Goal: Task Accomplishment & Management: Use online tool/utility

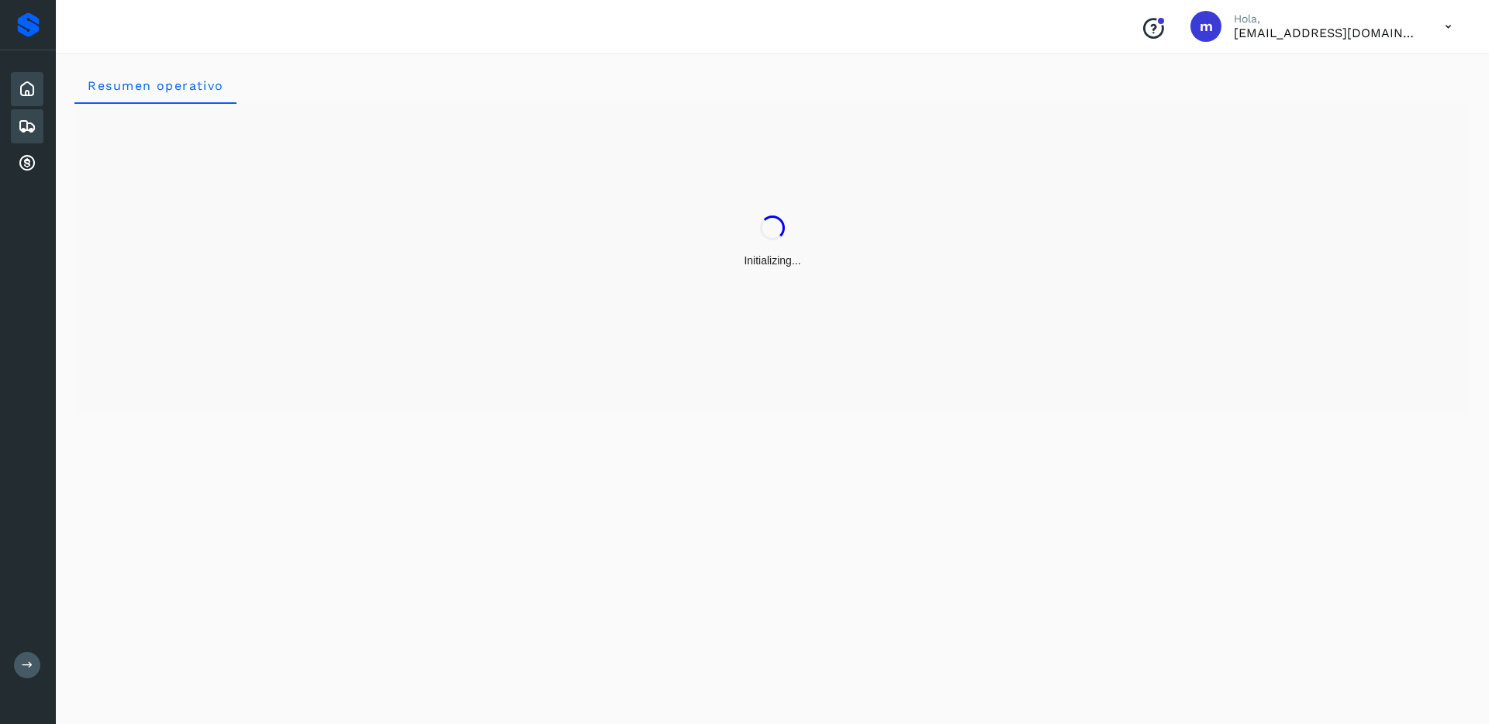
click at [25, 120] on icon at bounding box center [27, 126] width 19 height 19
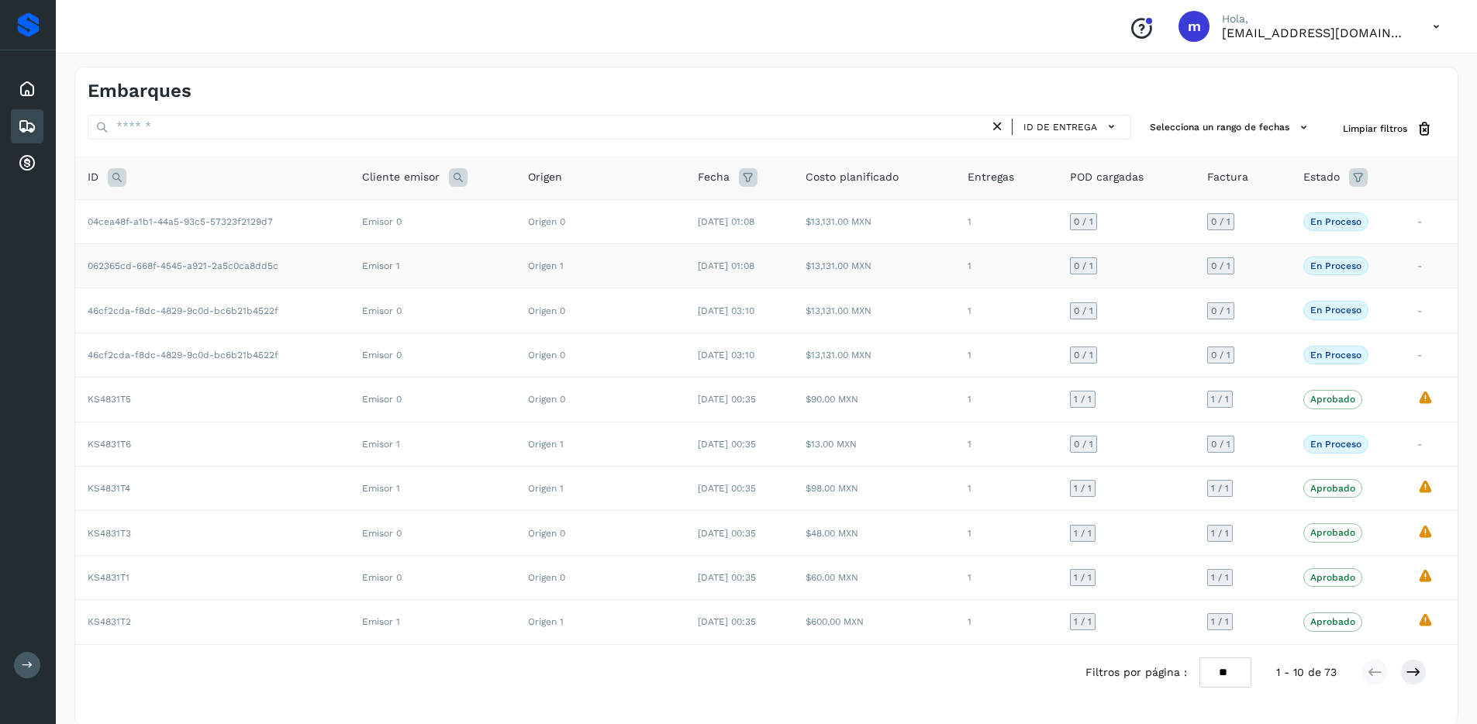
click at [337, 262] on td "062365cd-668f-4545-a921-2a5c0ca8dd5c" at bounding box center [212, 266] width 274 height 44
click at [174, 221] on span "04cea48f-a1b1-44a5-93c5-57323f2129d7" at bounding box center [180, 221] width 185 height 11
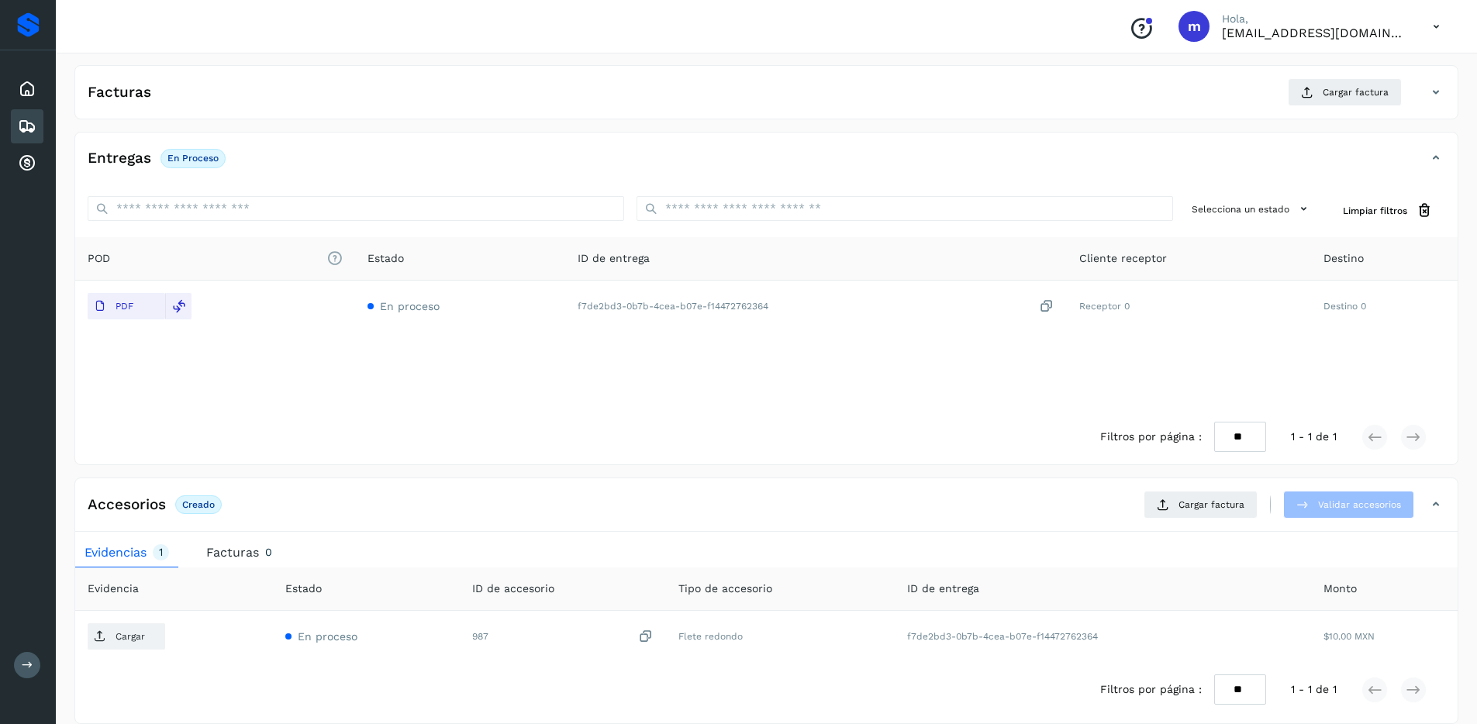
scroll to position [285, 0]
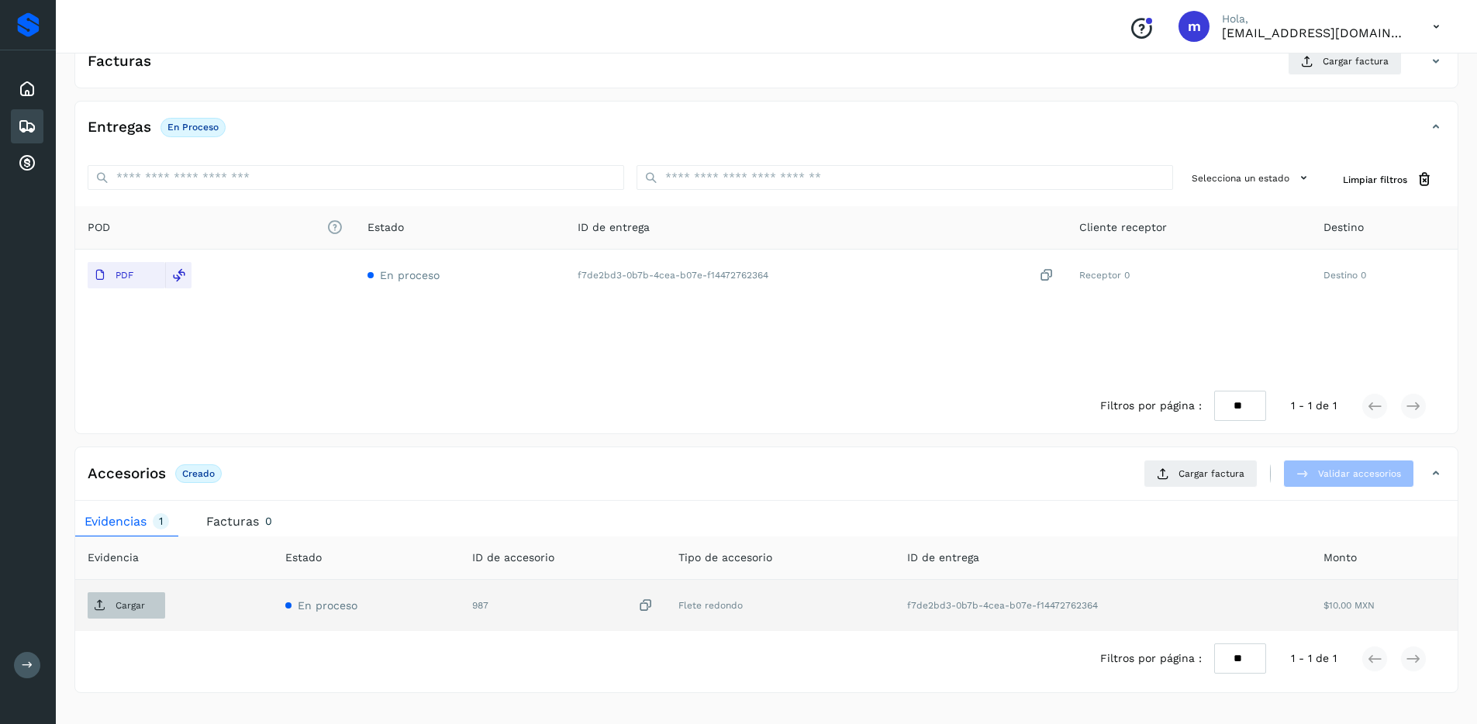
click at [154, 600] on button "Cargar" at bounding box center [127, 605] width 78 height 26
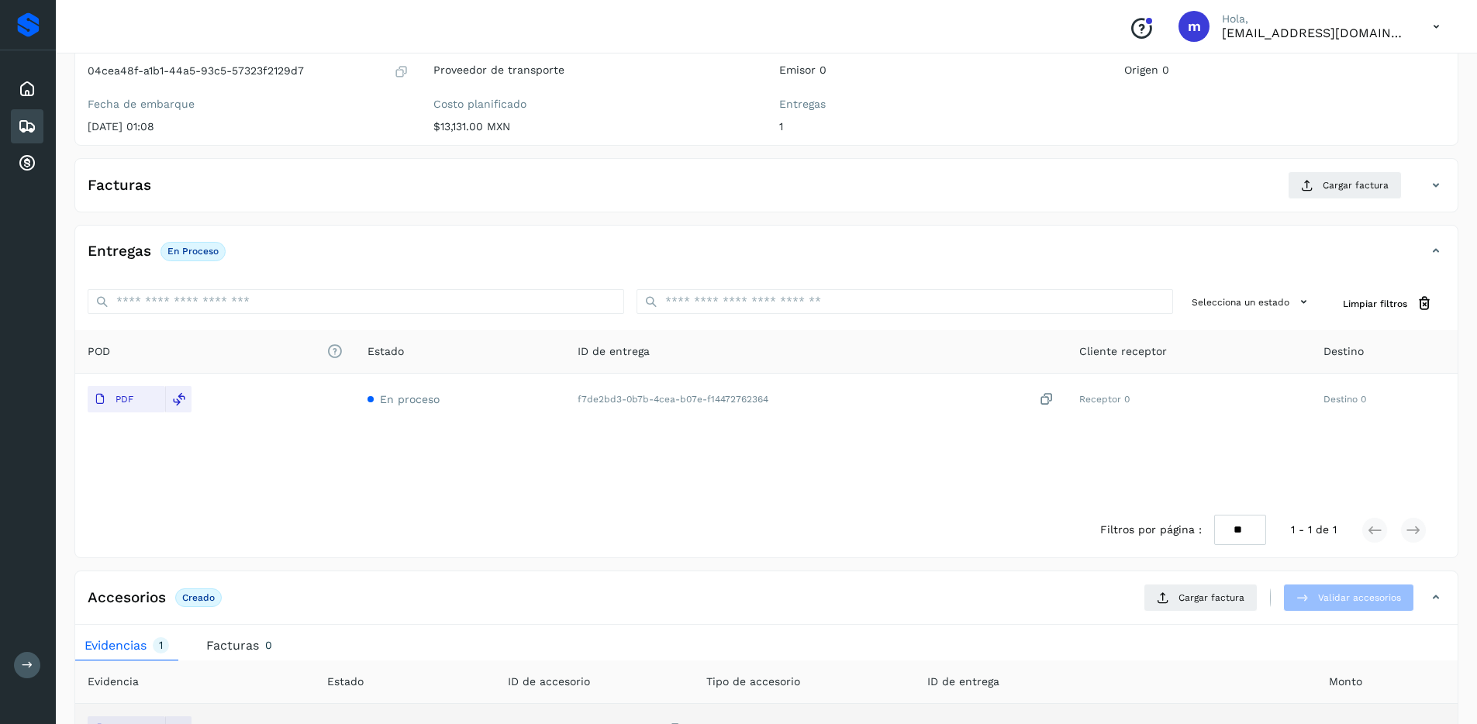
scroll to position [57, 0]
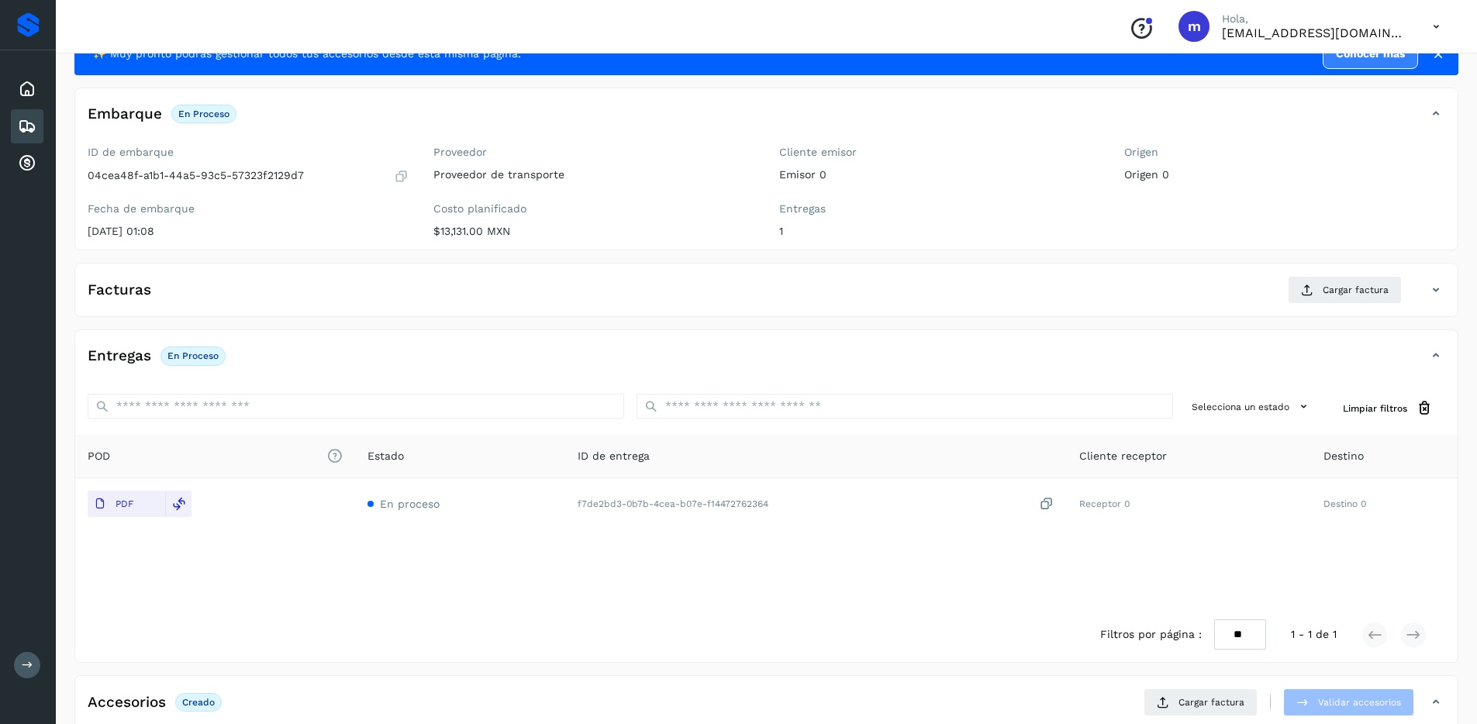
click at [1437, 283] on icon at bounding box center [1436, 290] width 19 height 19
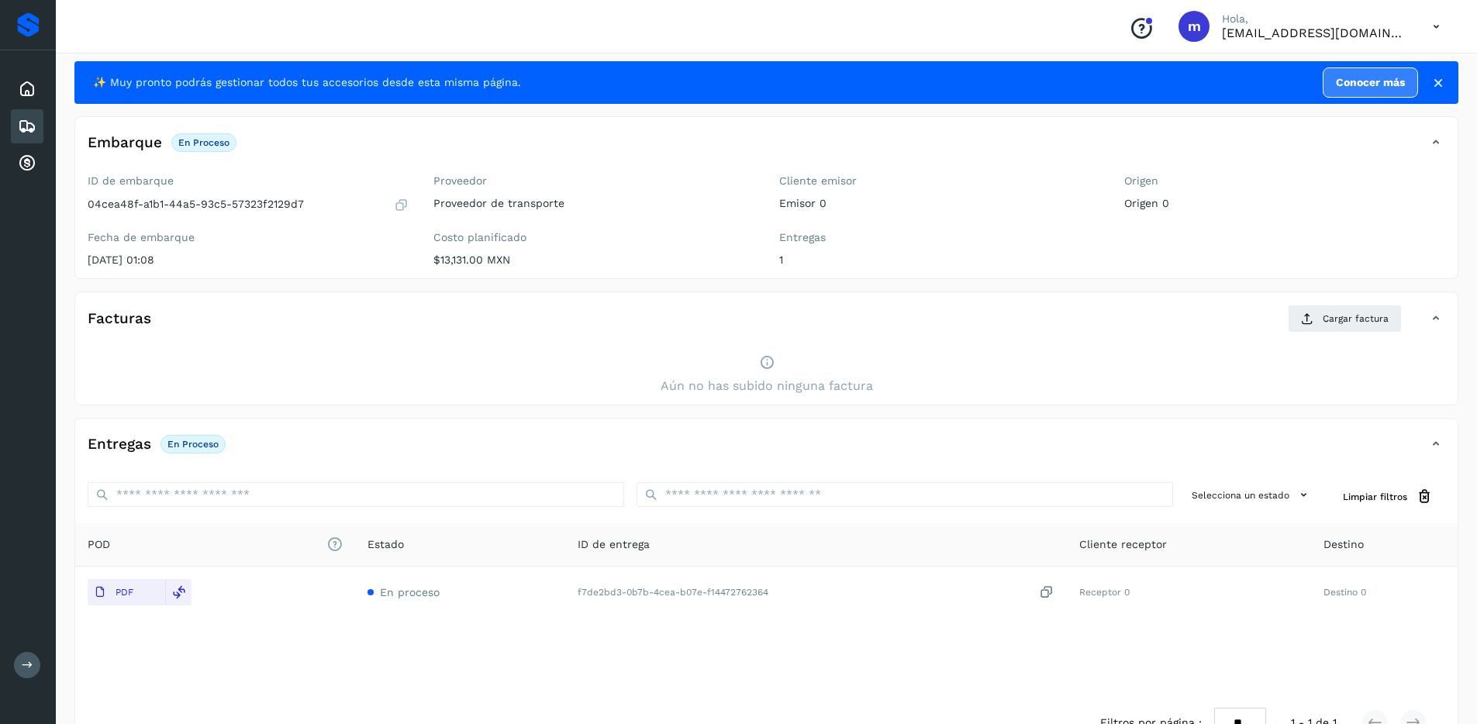
scroll to position [0, 0]
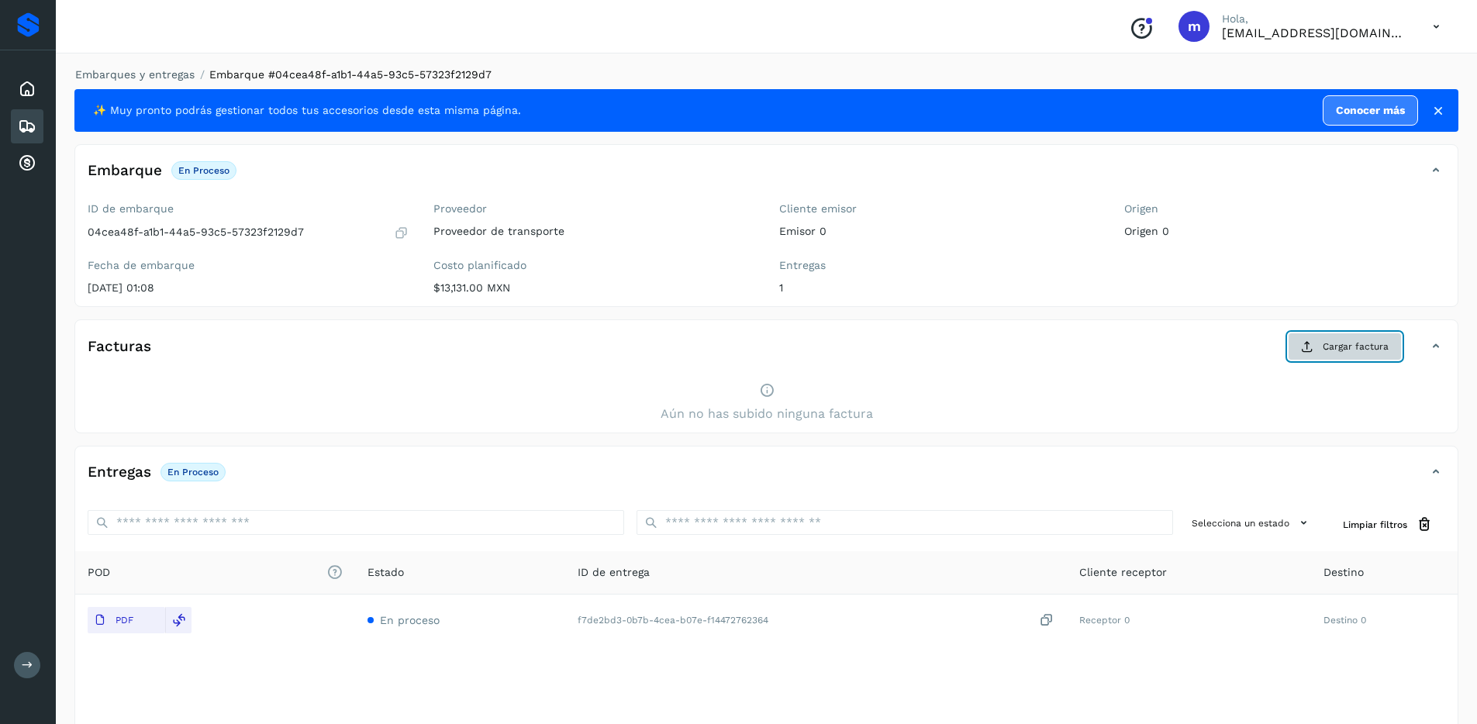
click at [1343, 345] on span "Cargar factura" at bounding box center [1356, 347] width 66 height 14
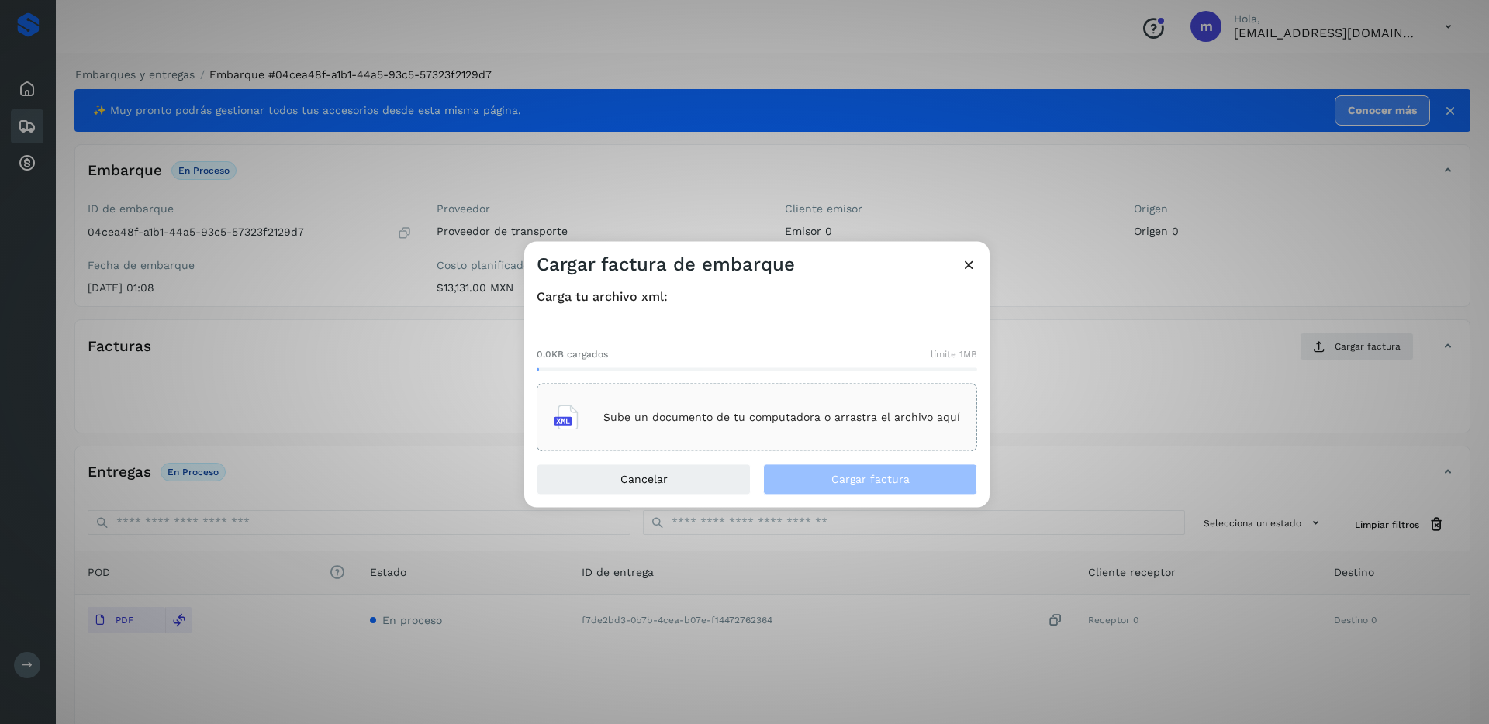
click at [675, 422] on p "Sube un documento de tu computadora o arrastra el archivo aquí" at bounding box center [781, 417] width 357 height 13
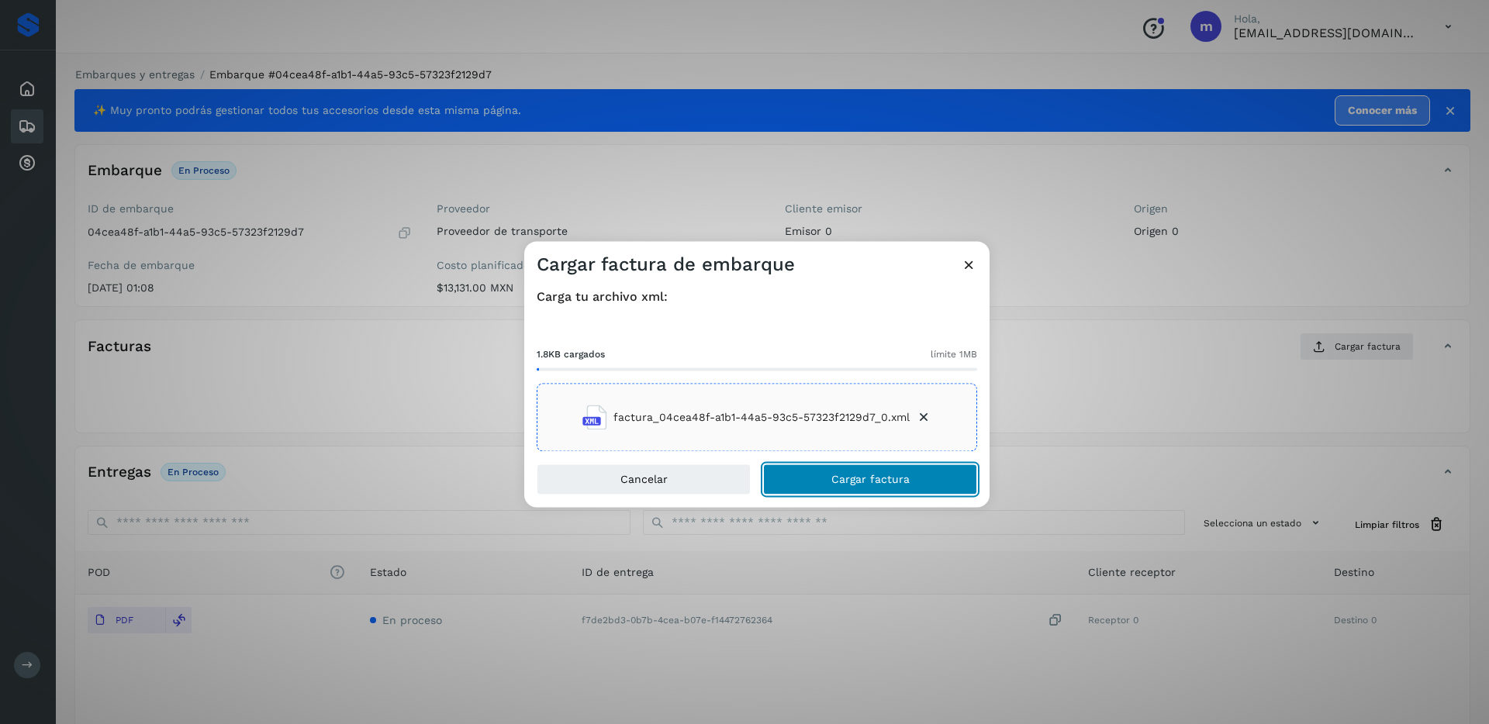
click at [825, 476] on button "Cargar factura" at bounding box center [870, 479] width 214 height 31
click at [1060, 268] on div "Cargar factura de embarque Carga tu archivo xml: 1.8KB cargados límite 1MB fact…" at bounding box center [744, 362] width 1489 height 724
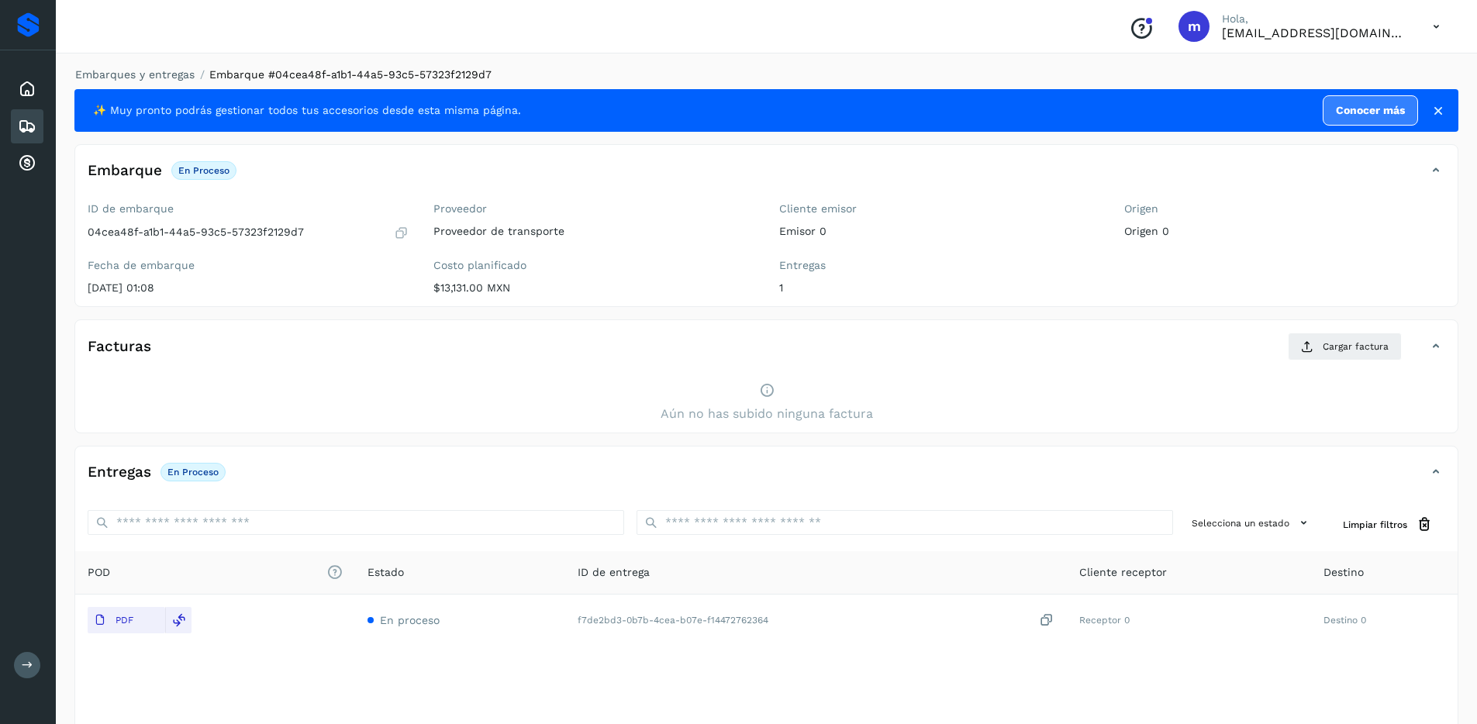
scroll to position [345, 0]
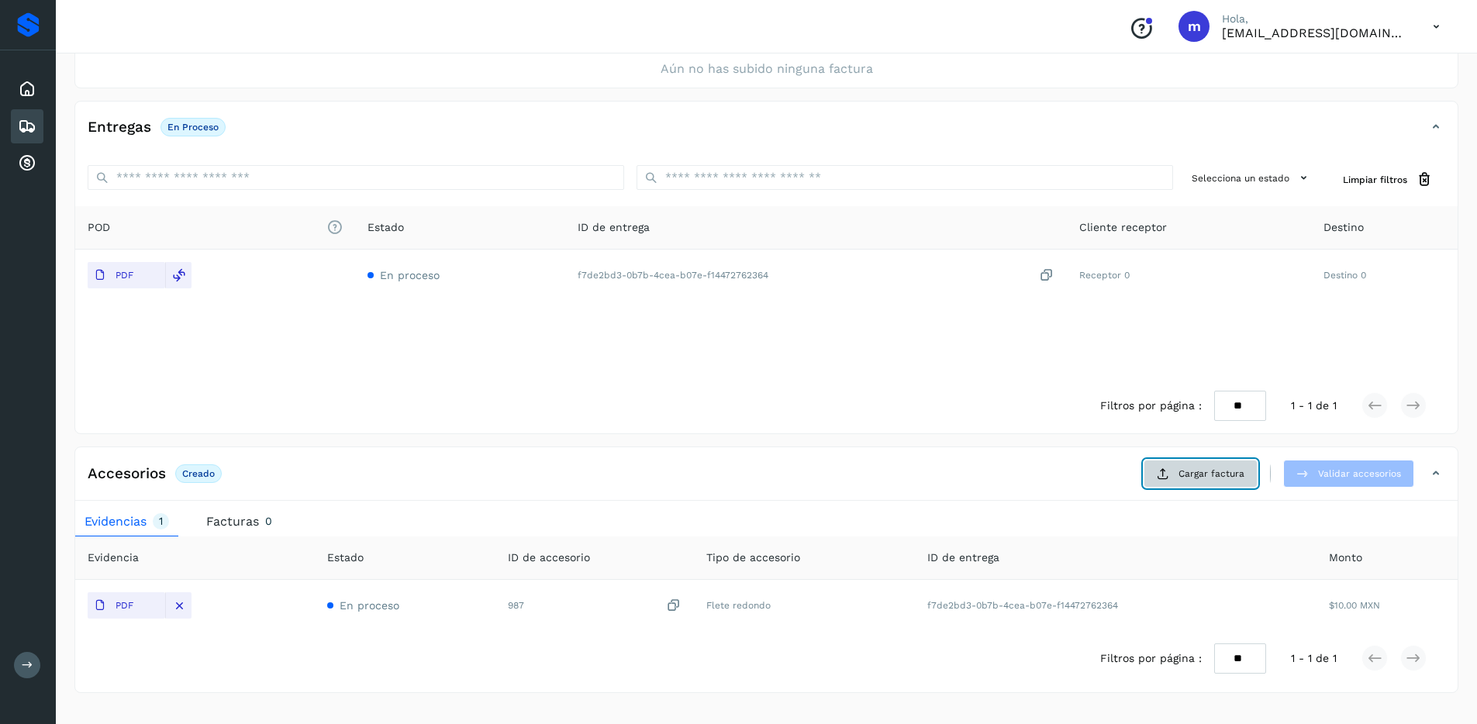
click at [1217, 473] on span "Cargar factura" at bounding box center [1212, 474] width 66 height 14
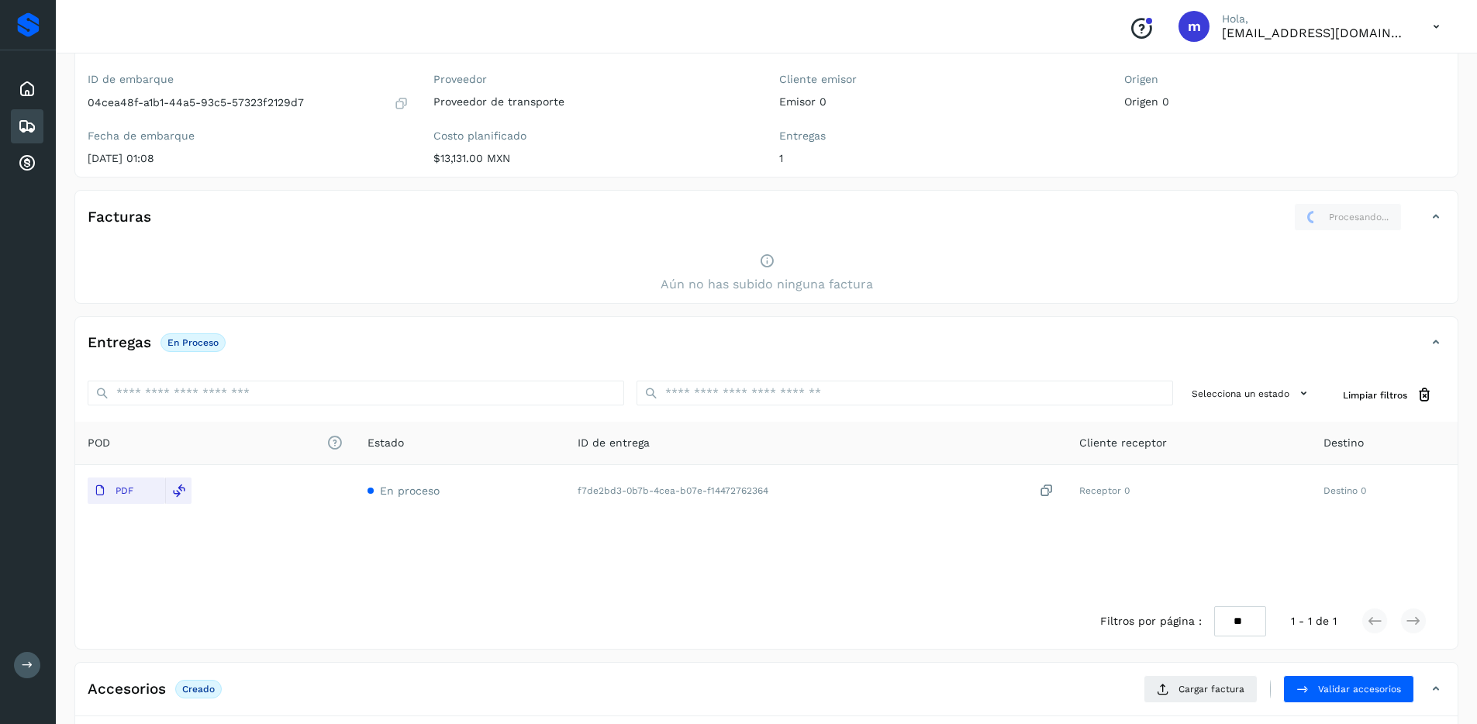
scroll to position [323, 0]
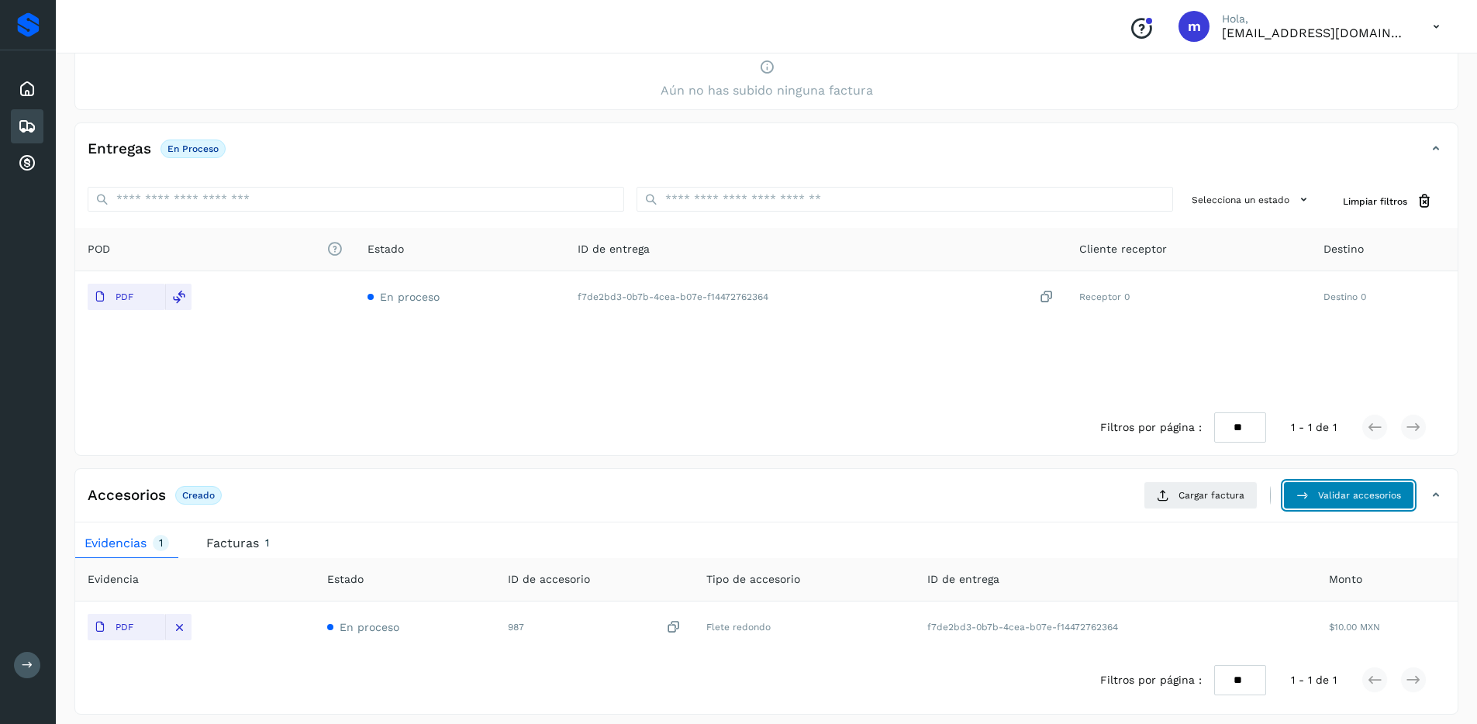
click at [1324, 495] on span "Validar accesorios" at bounding box center [1359, 495] width 83 height 14
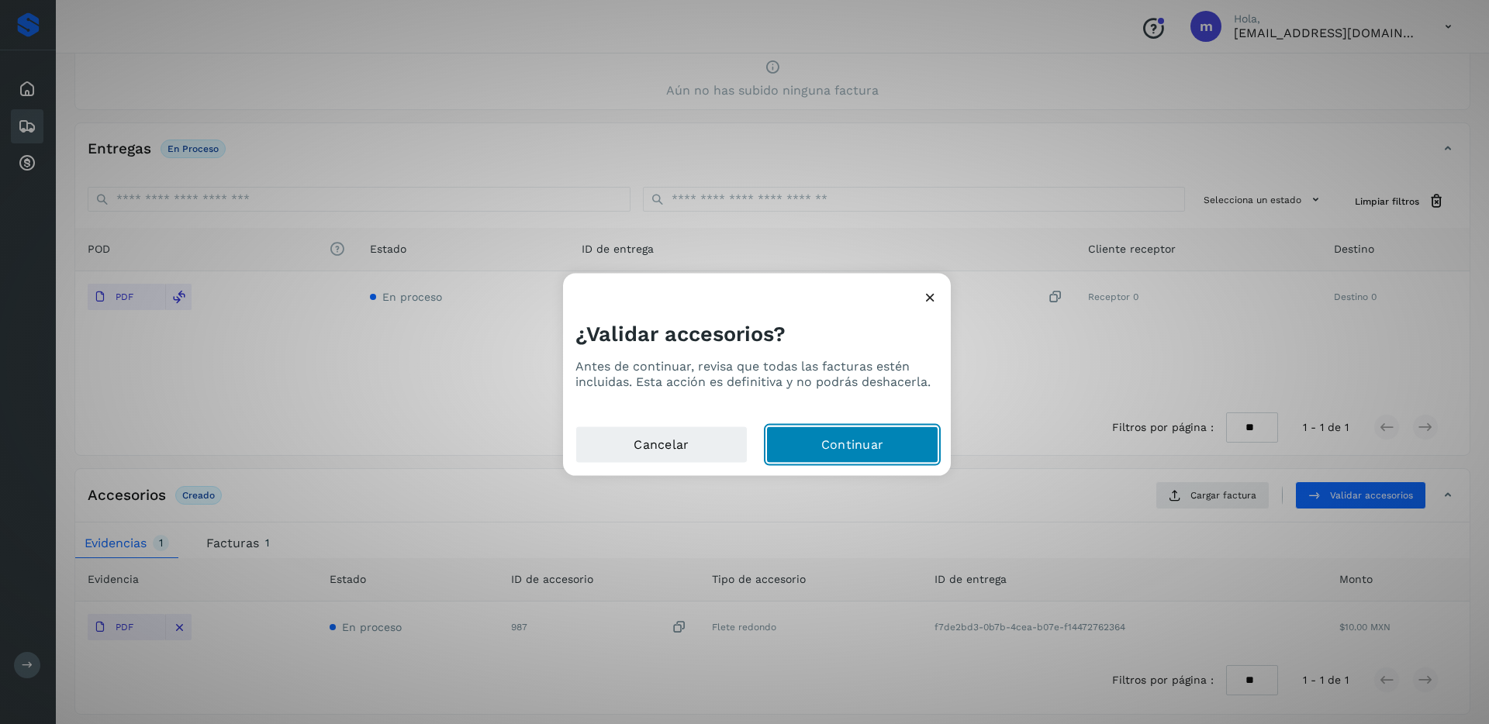
click at [851, 437] on button "Continuar" at bounding box center [852, 444] width 172 height 37
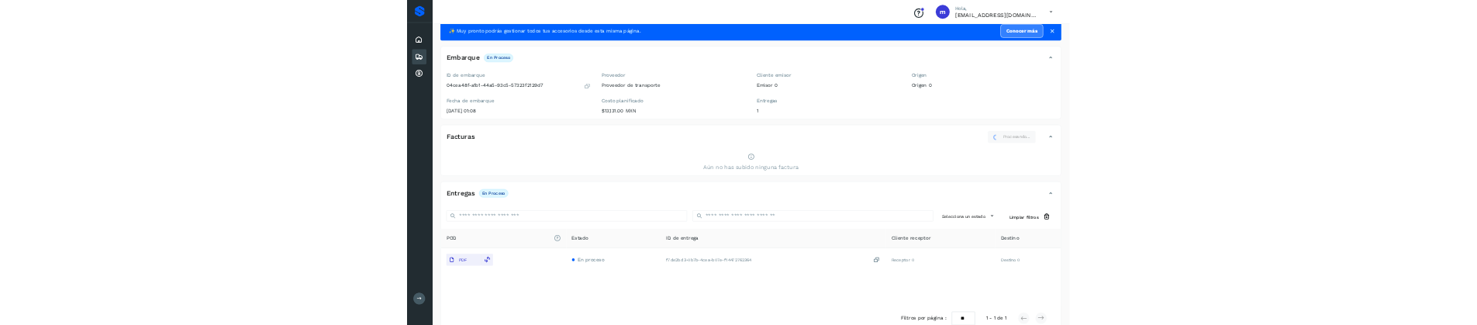
scroll to position [0, 0]
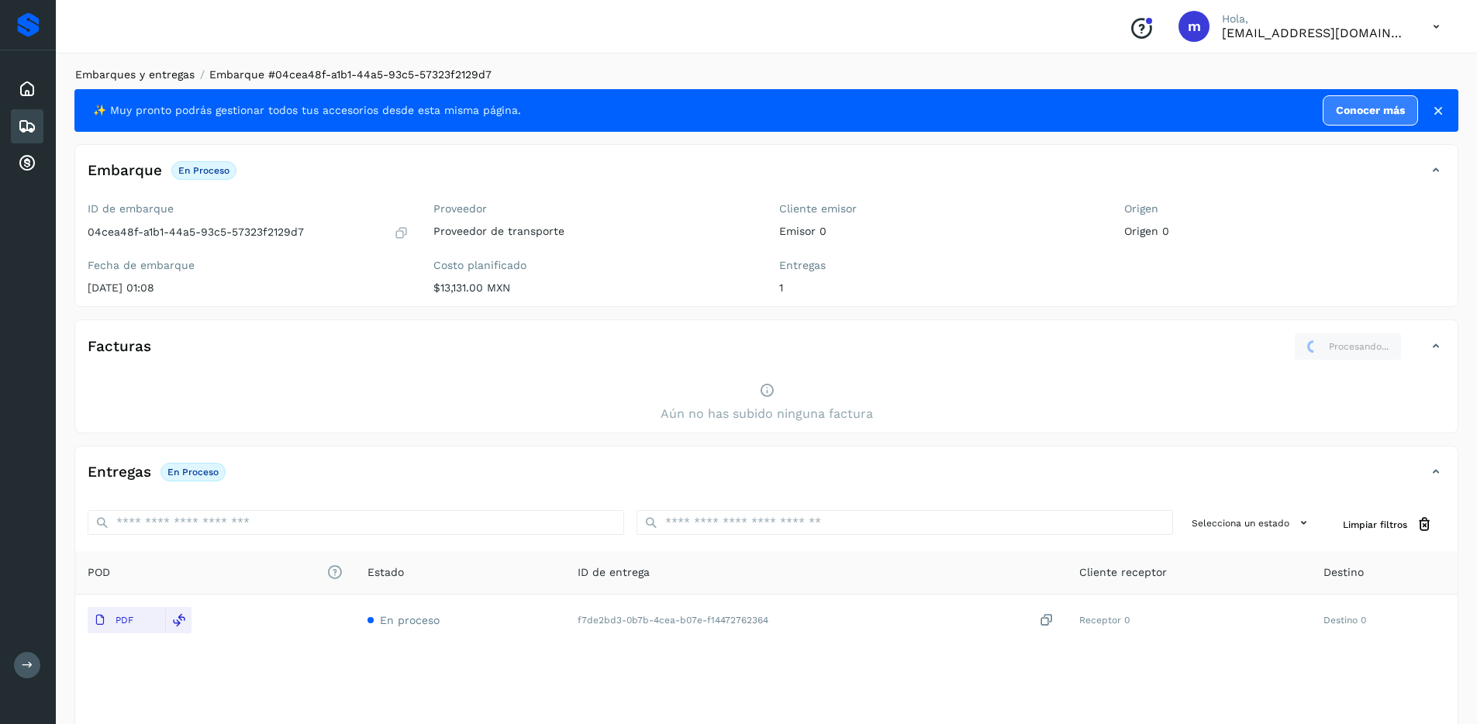
click at [152, 74] on link "Embarques y entregas" at bounding box center [134, 74] width 119 height 12
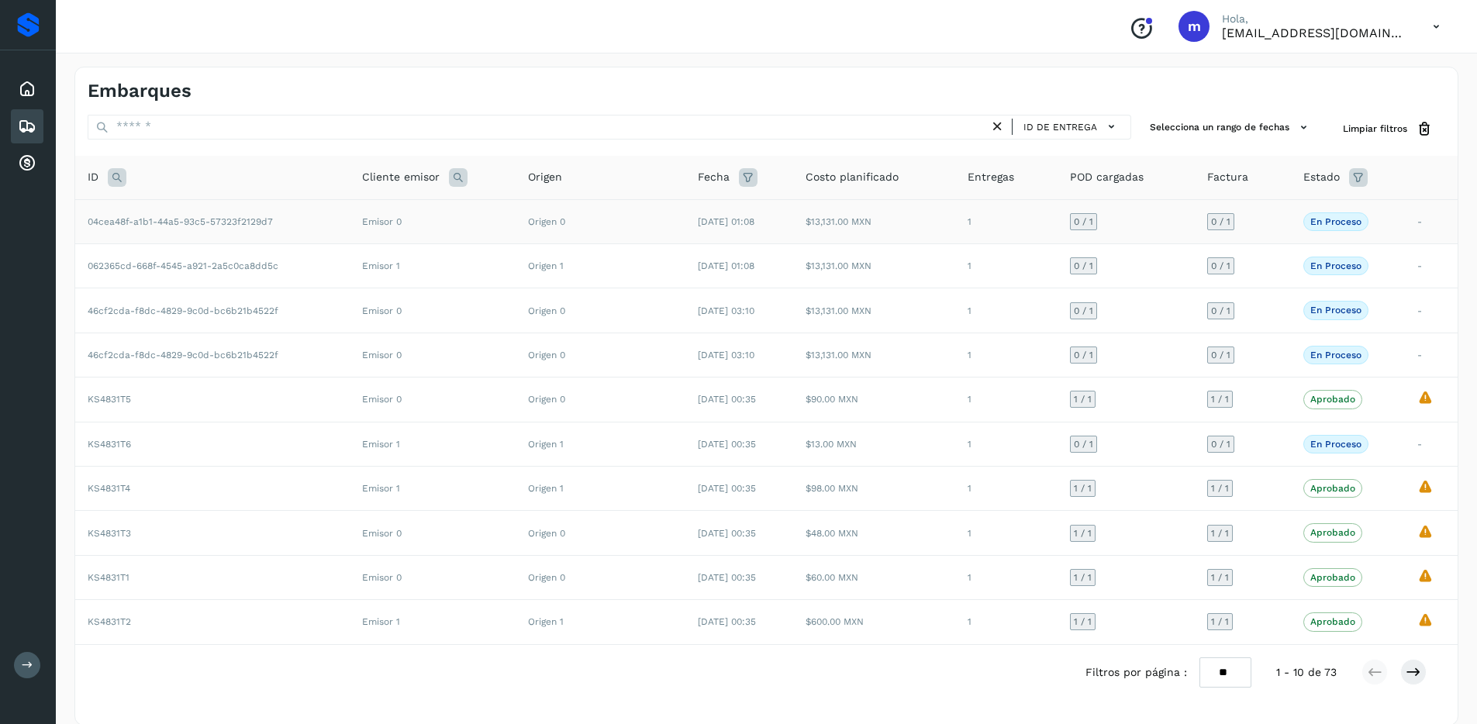
click at [194, 228] on td "04cea48f-a1b1-44a5-93c5-57323f2129d7" at bounding box center [212, 221] width 274 height 44
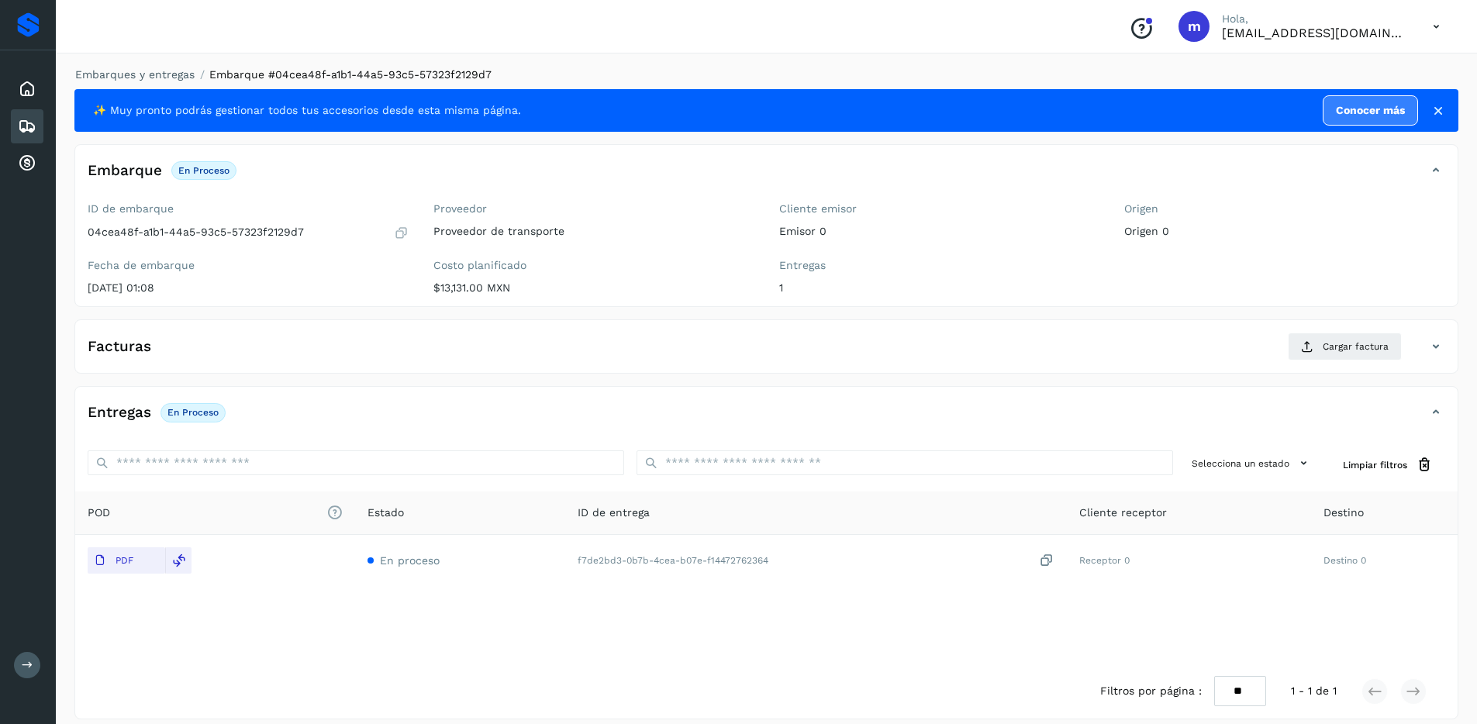
click at [281, 344] on div "Facturas Cargar factura" at bounding box center [750, 347] width 1351 height 28
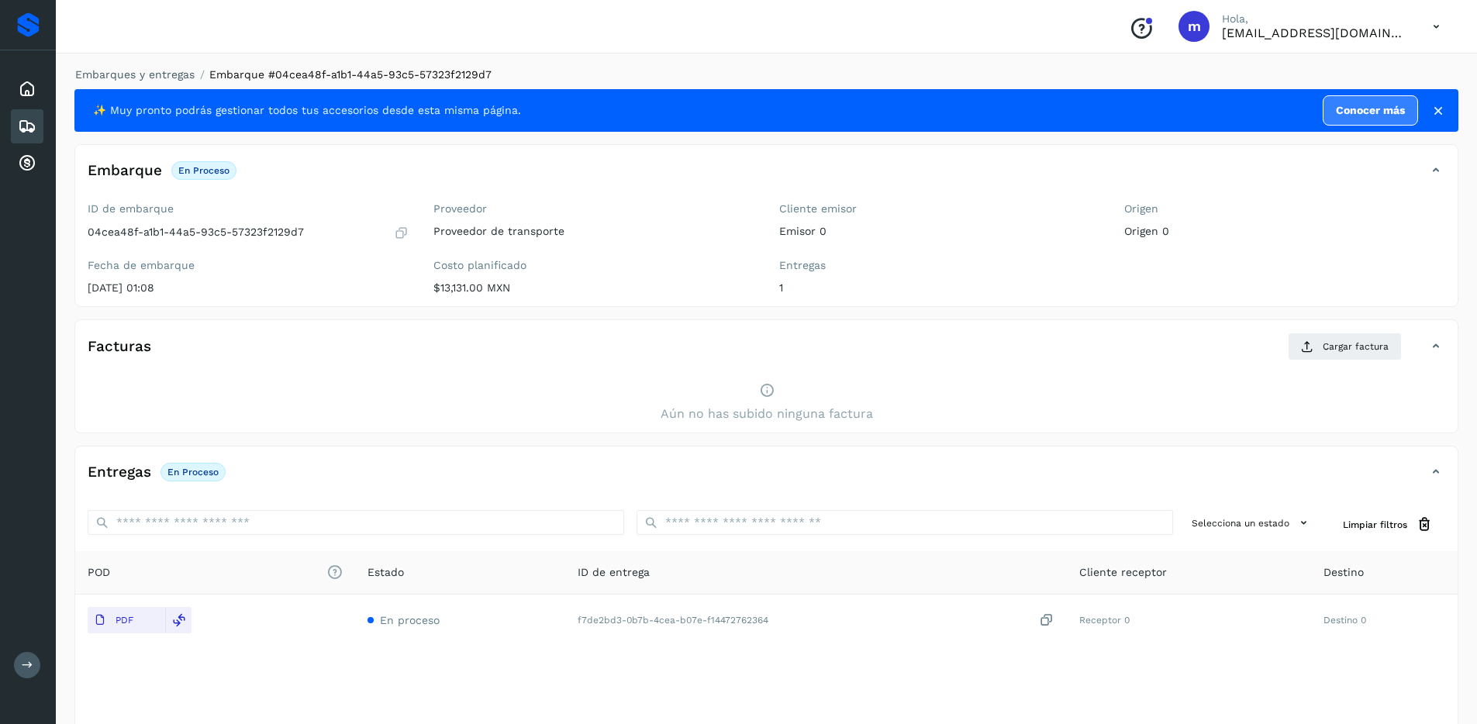
click at [401, 229] on icon at bounding box center [401, 233] width 15 height 16
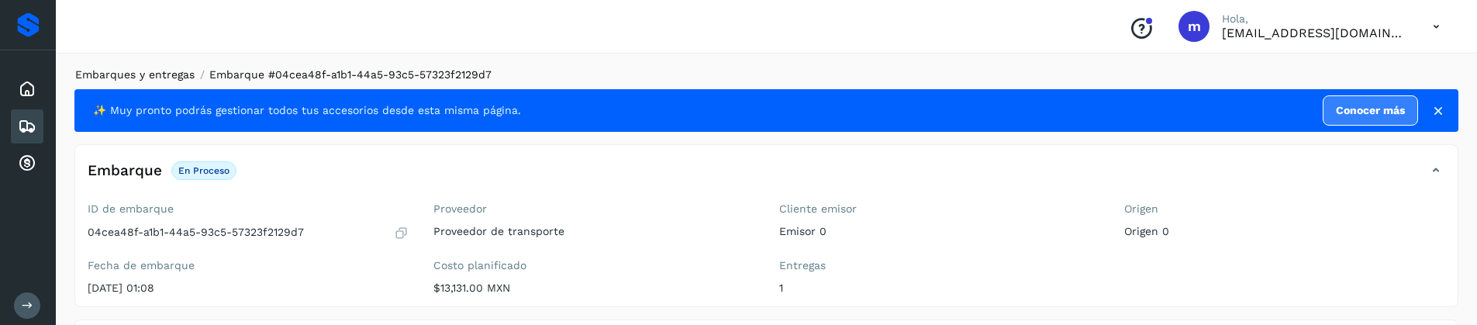
click at [136, 69] on link "Embarques y entregas" at bounding box center [134, 74] width 119 height 12
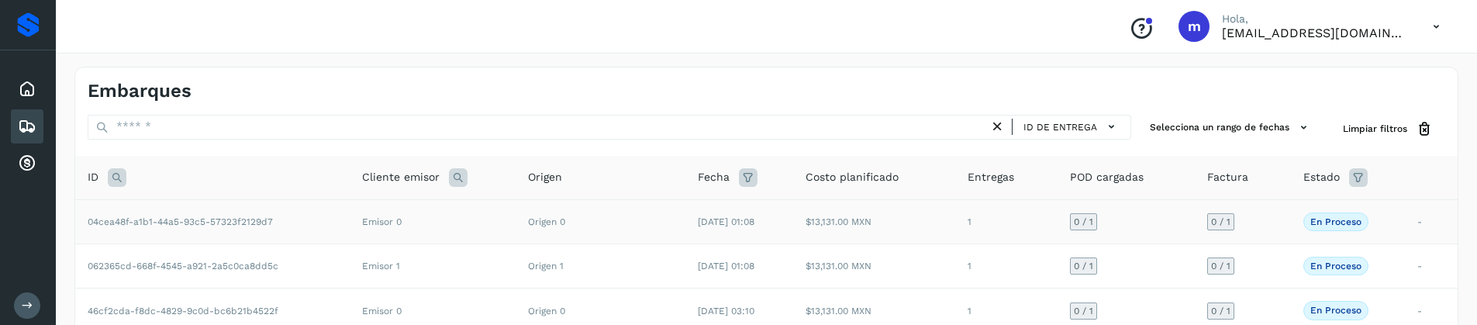
click at [189, 226] on span "04cea48f-a1b1-44a5-93c5-57323f2129d7" at bounding box center [180, 221] width 185 height 11
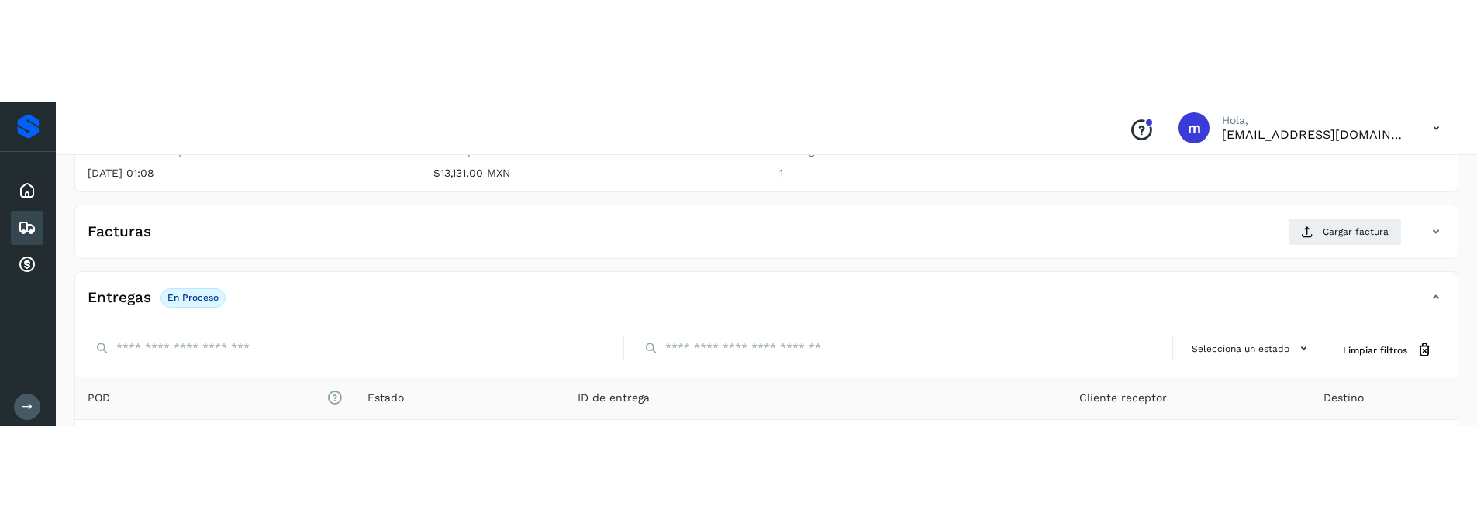
scroll to position [92, 0]
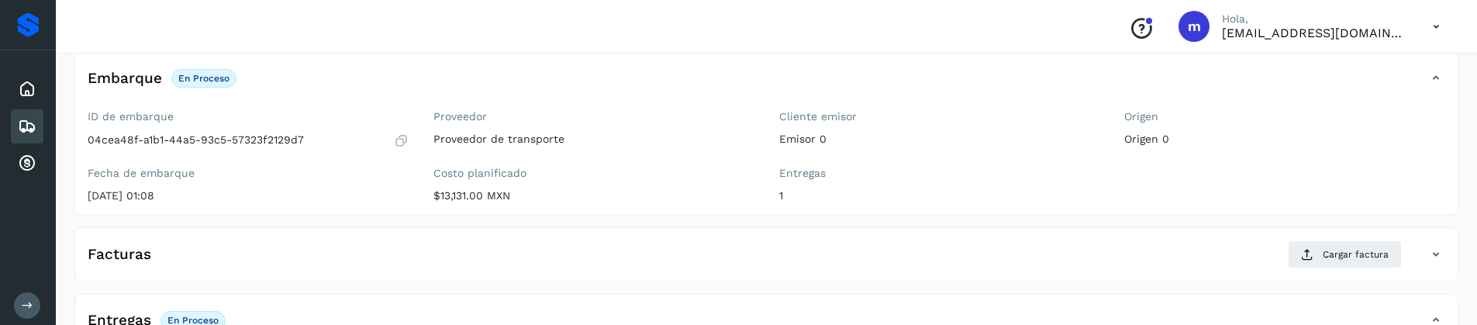
click at [432, 262] on div "Facturas Cargar factura" at bounding box center [750, 254] width 1351 height 28
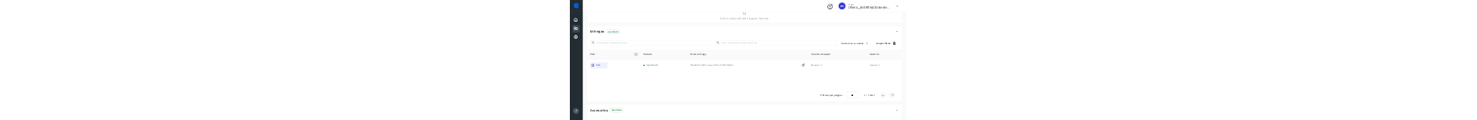
scroll to position [160, 0]
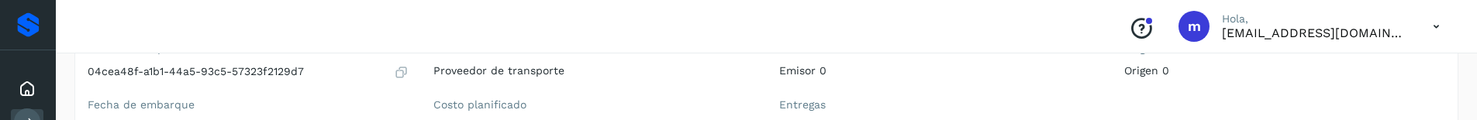
click at [1437, 19] on icon at bounding box center [1436, 27] width 32 height 32
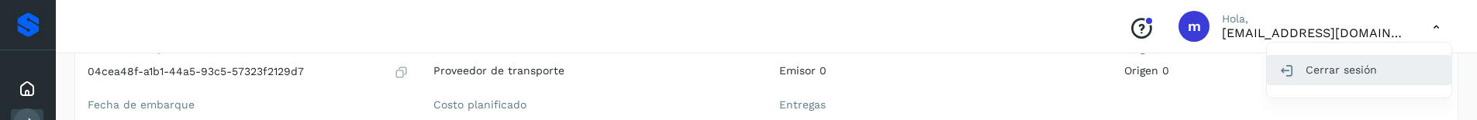
click at [1348, 76] on div "Cerrar sesión" at bounding box center [1359, 69] width 185 height 29
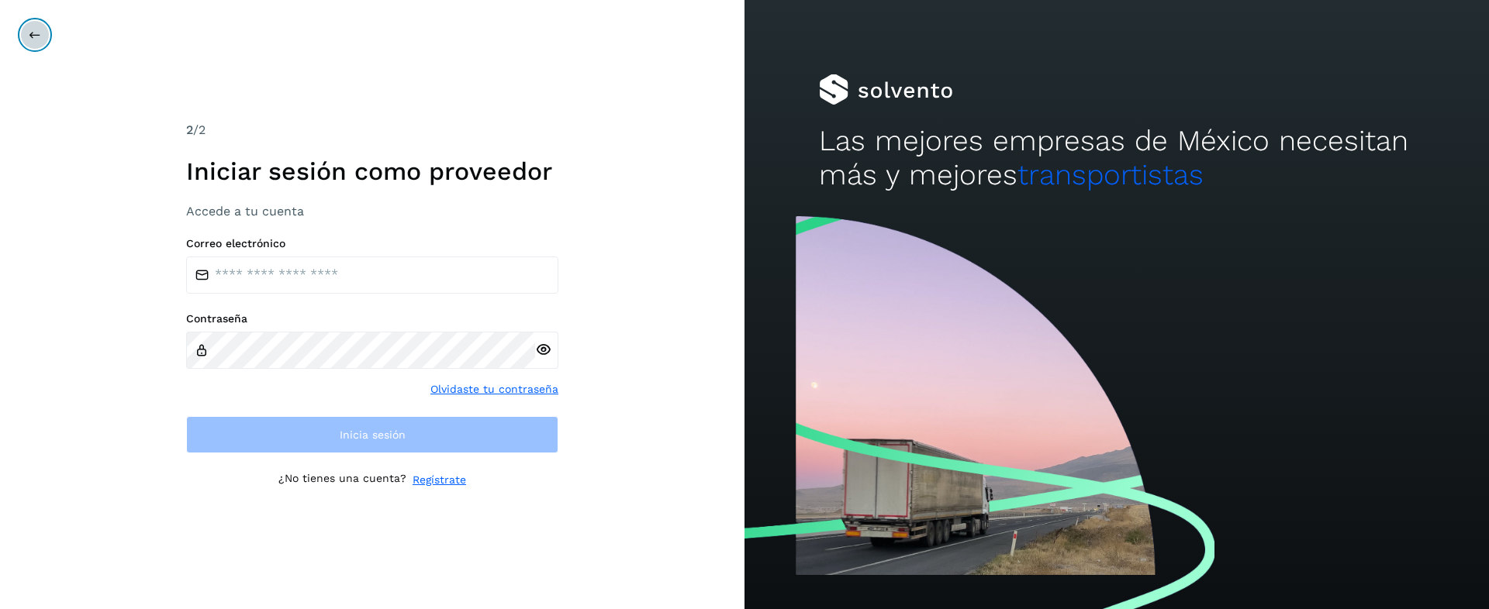
click at [31, 36] on icon at bounding box center [35, 35] width 12 height 12
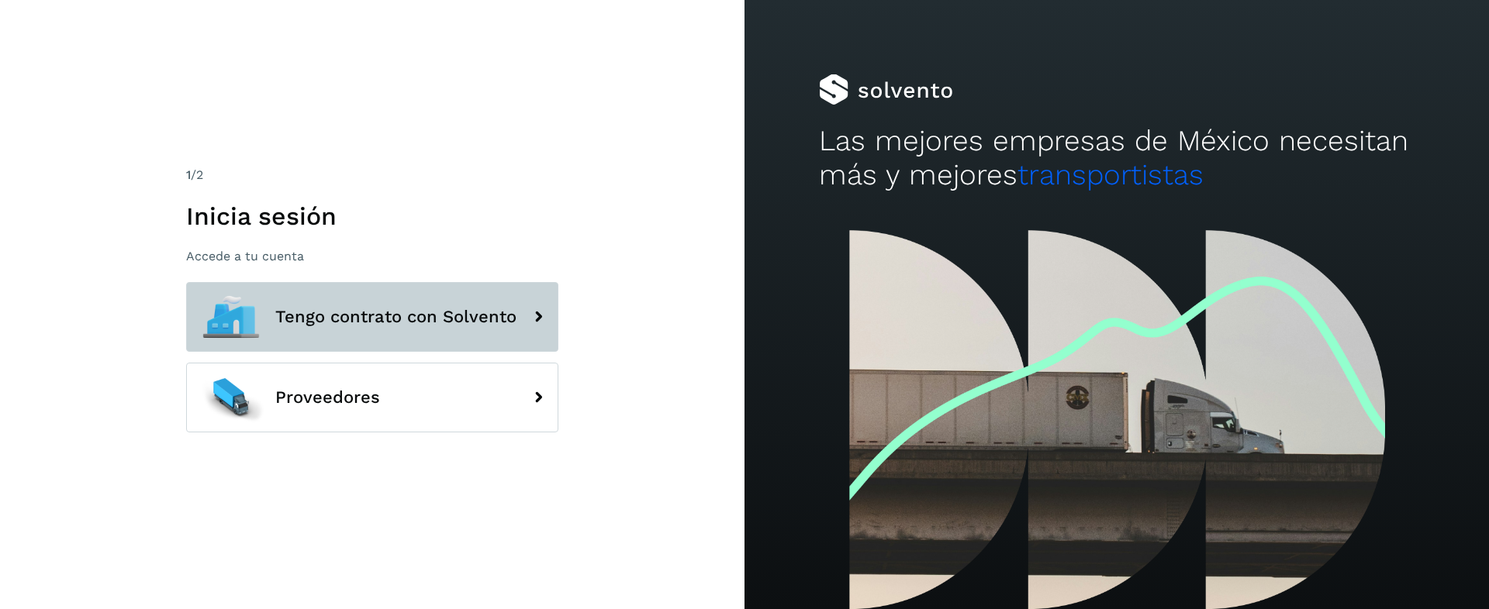
click at [347, 312] on span "Tengo contrato con Solvento" at bounding box center [395, 317] width 241 height 19
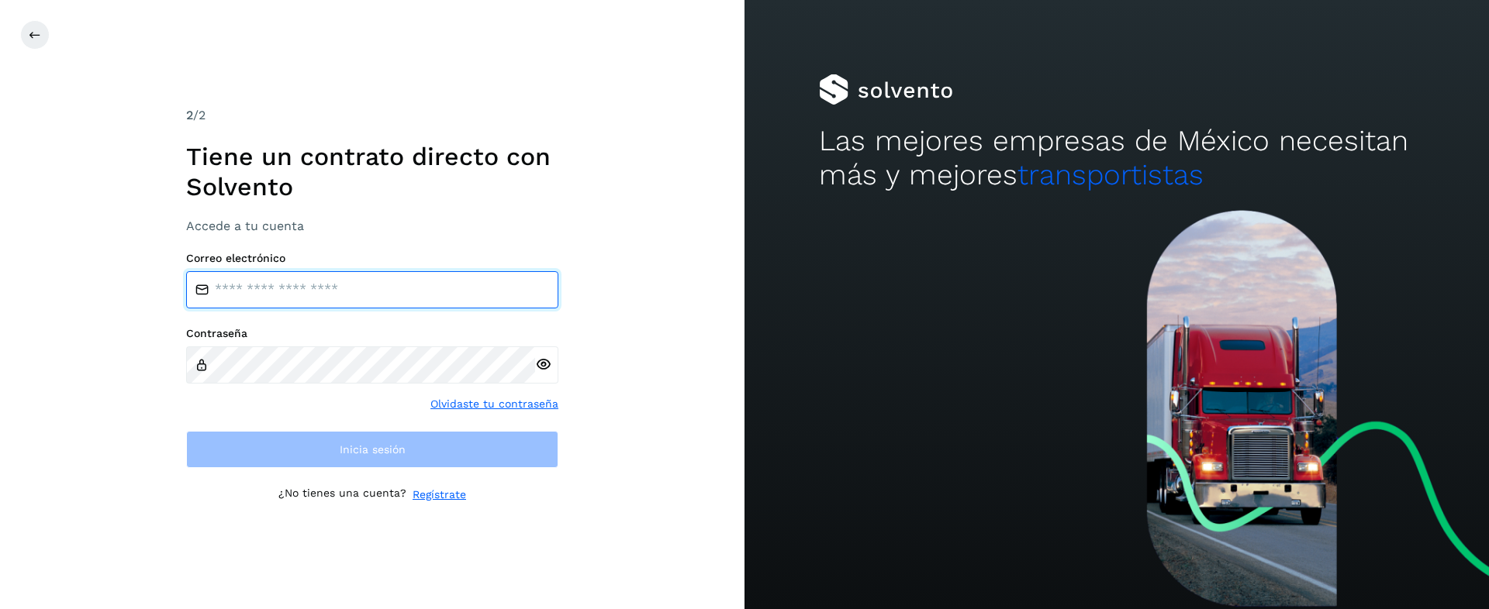
click at [378, 294] on input "email" at bounding box center [372, 289] width 372 height 37
type input "**********"
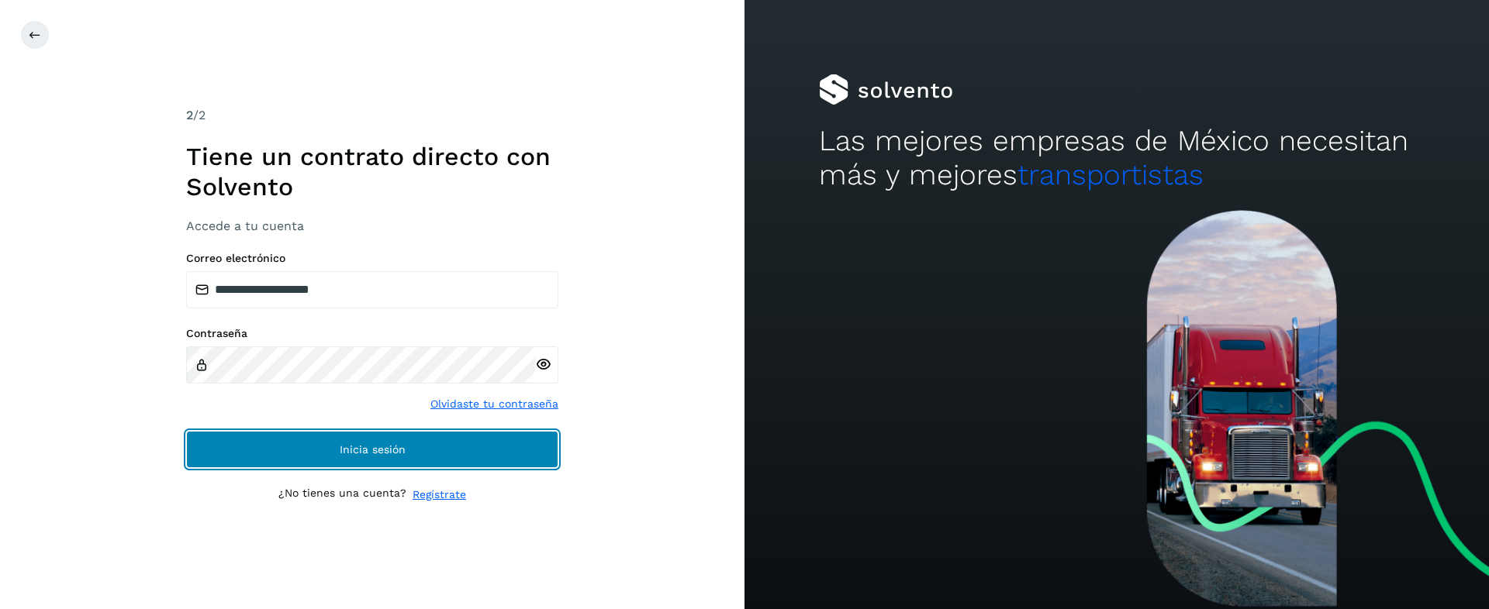
click at [299, 454] on button "Inicia sesión" at bounding box center [372, 449] width 372 height 37
